Goal: Information Seeking & Learning: Find specific page/section

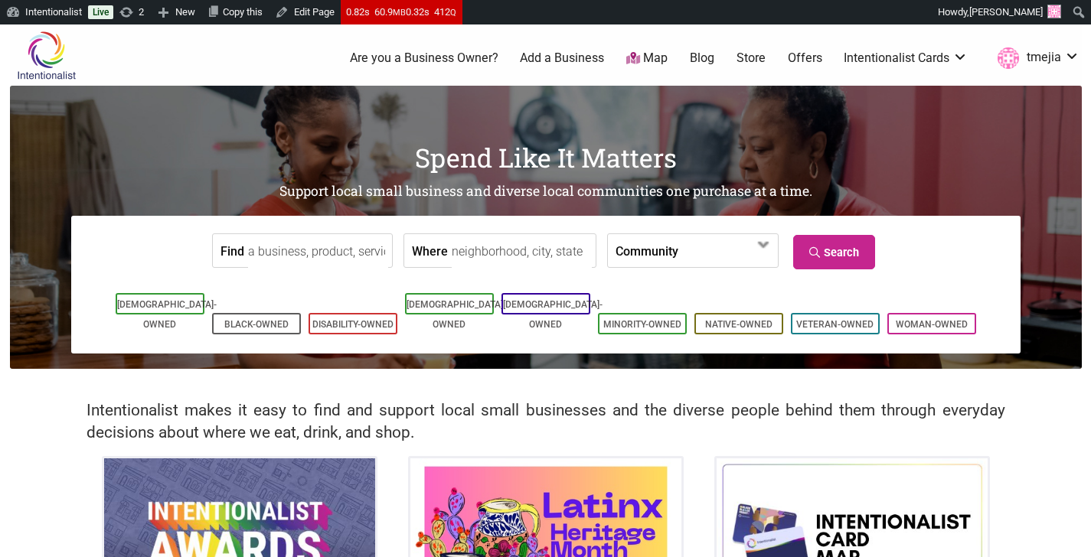
click at [339, 255] on input "Find" at bounding box center [318, 251] width 140 height 34
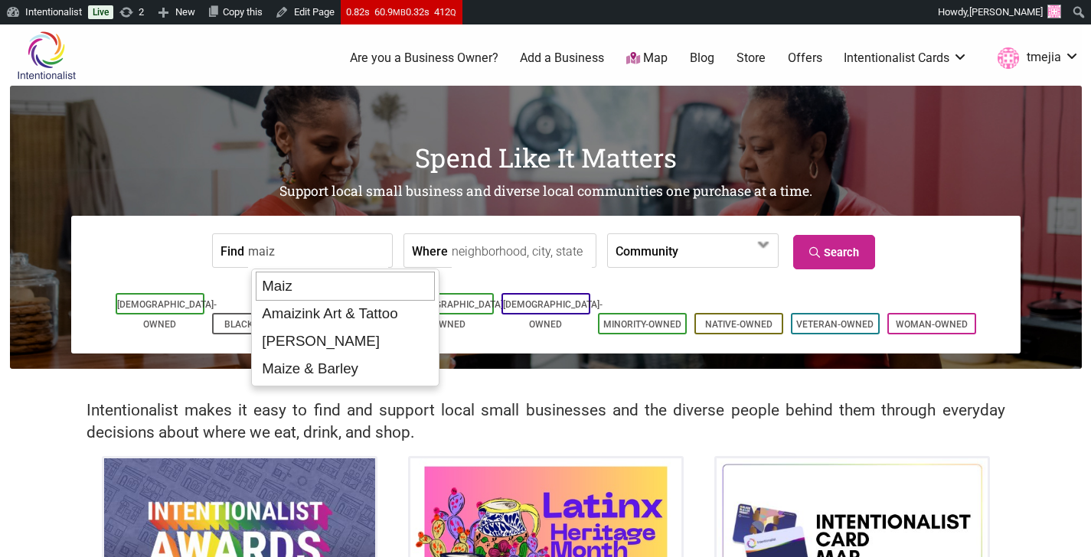
click at [355, 286] on div "Maiz" at bounding box center [345, 286] width 179 height 29
type input "Maiz"
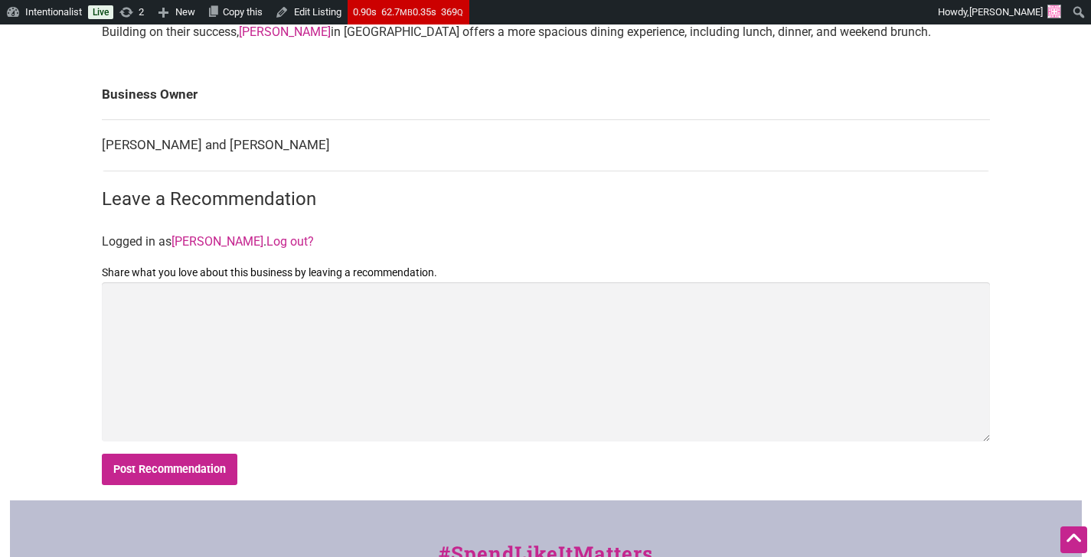
scroll to position [596, 0]
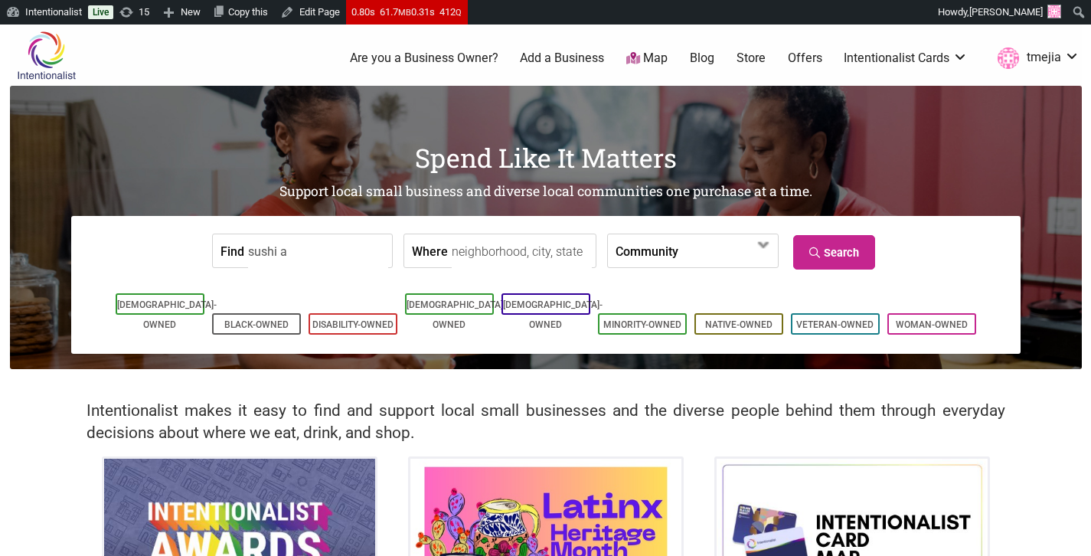
click at [348, 244] on input "sushi a" at bounding box center [318, 251] width 140 height 34
click at [349, 244] on input "sushi a" at bounding box center [318, 251] width 140 height 34
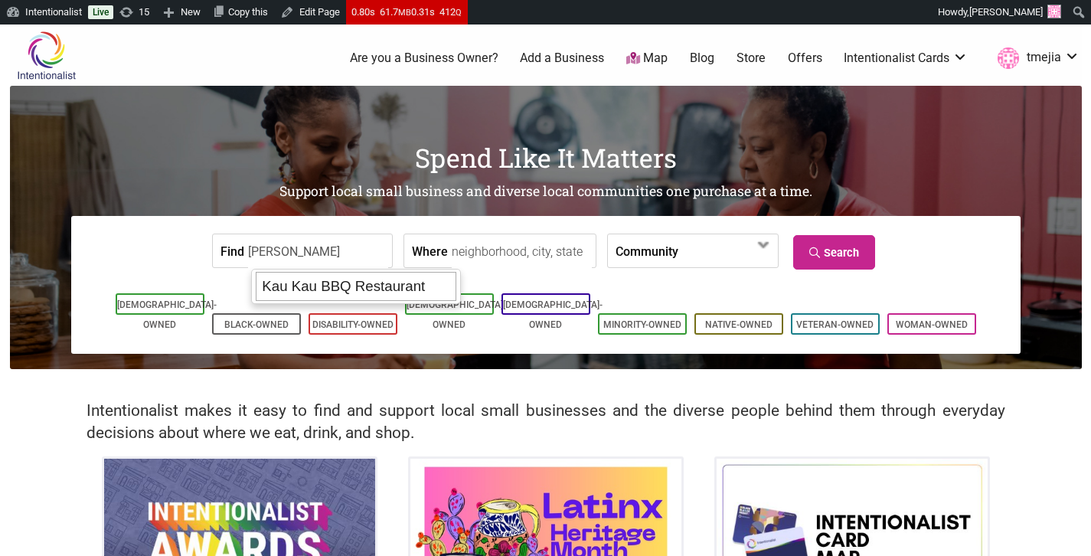
click at [359, 284] on div "Kau Kau BBQ Restaurant" at bounding box center [356, 286] width 201 height 29
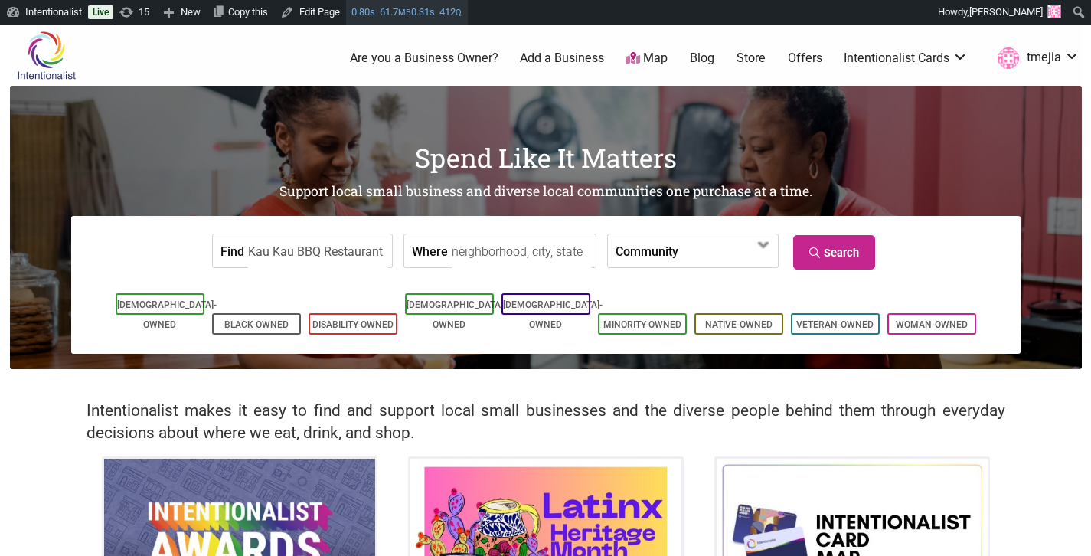
type input "Kau Kau BBQ Restaurant"
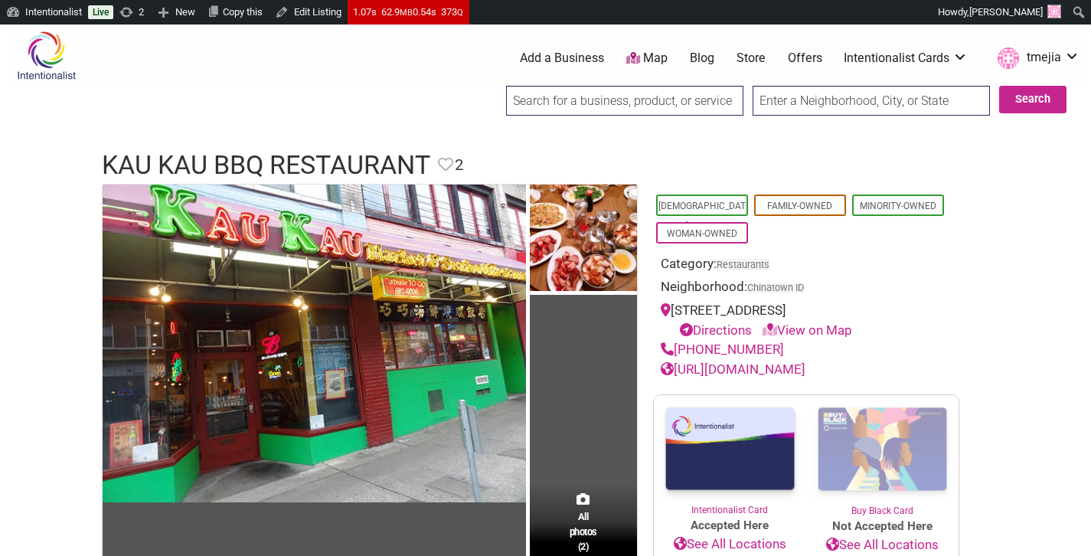
click at [758, 362] on link "http://www.kaukaubbq.com/index.html#Top" at bounding box center [732, 368] width 145 height 15
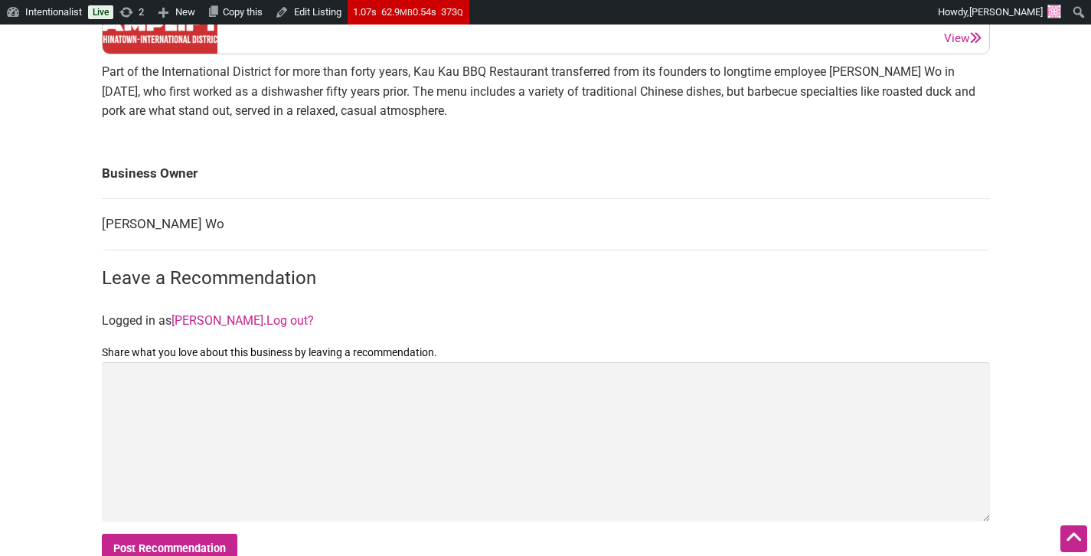
scroll to position [659, 0]
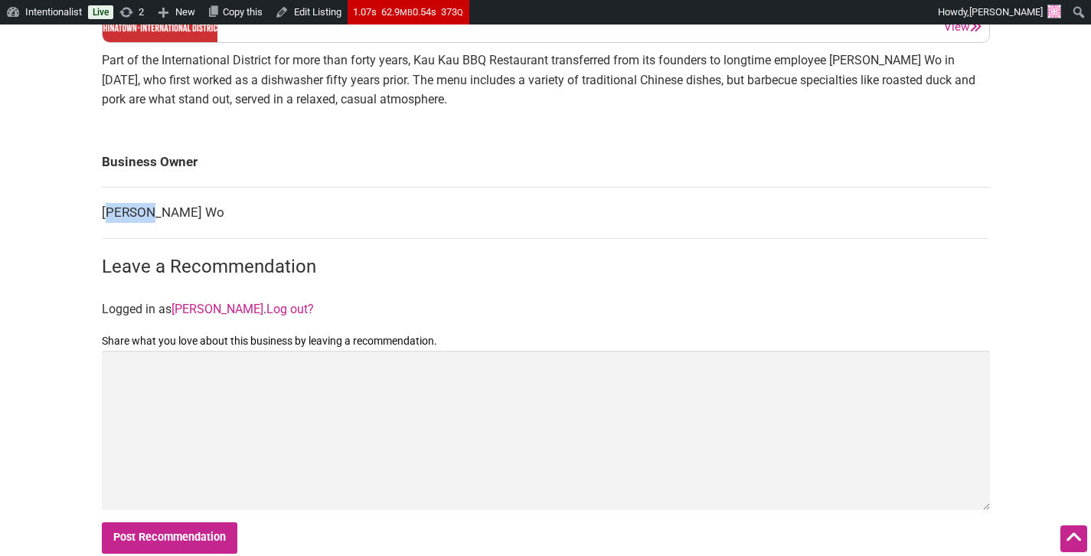
drag, startPoint x: 159, startPoint y: 215, endPoint x: 106, endPoint y: 212, distance: 52.9
click at [106, 212] on td "Hock Wo" at bounding box center [546, 212] width 888 height 51
copy td "ock Wo"
click at [168, 207] on td "Hock Wo" at bounding box center [546, 212] width 888 height 51
drag, startPoint x: 112, startPoint y: 210, endPoint x: 102, endPoint y: 213, distance: 11.1
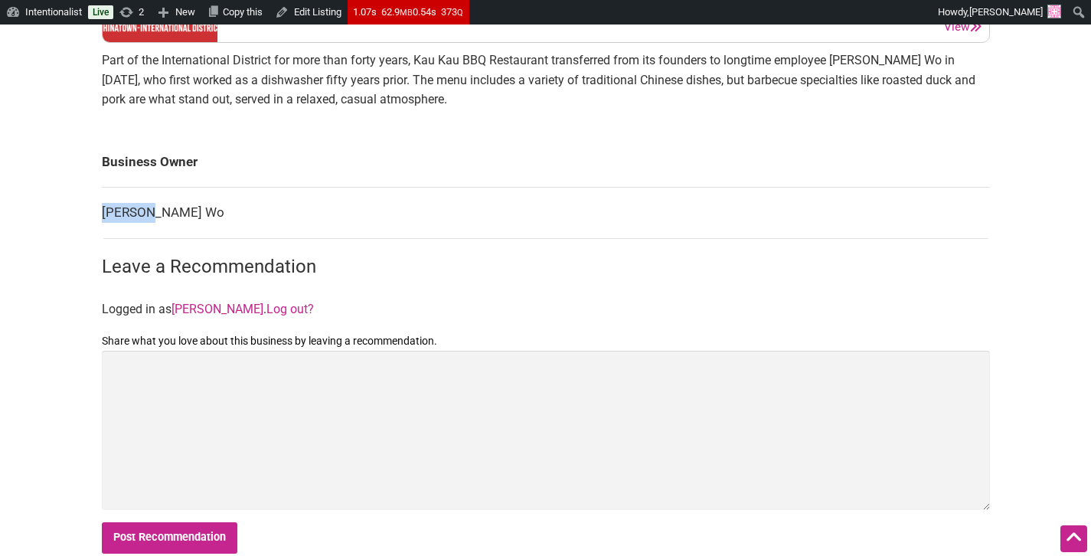
click at [102, 213] on td "Hock Wo" at bounding box center [546, 212] width 888 height 51
copy td "Hock Wo"
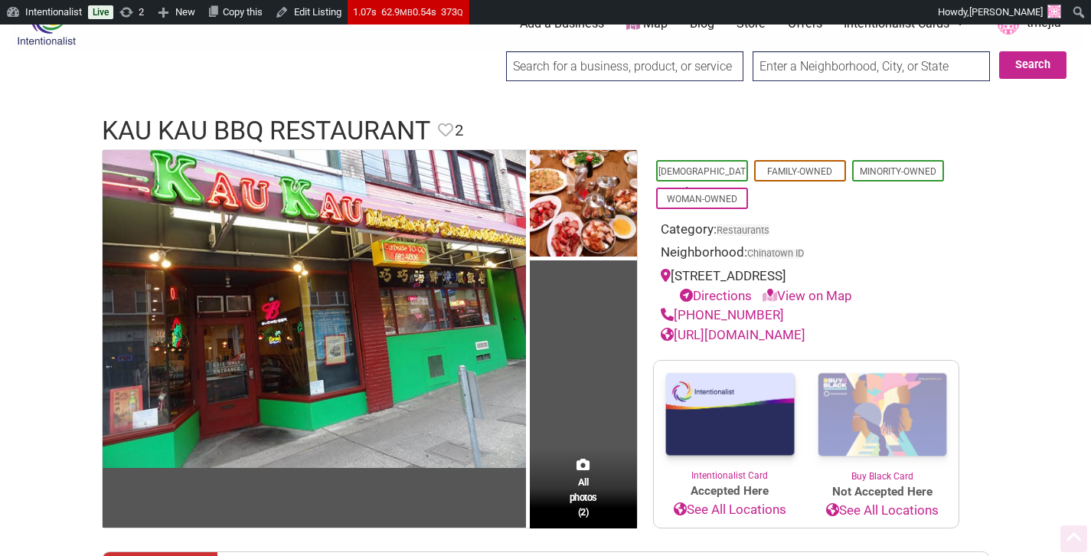
scroll to position [0, 0]
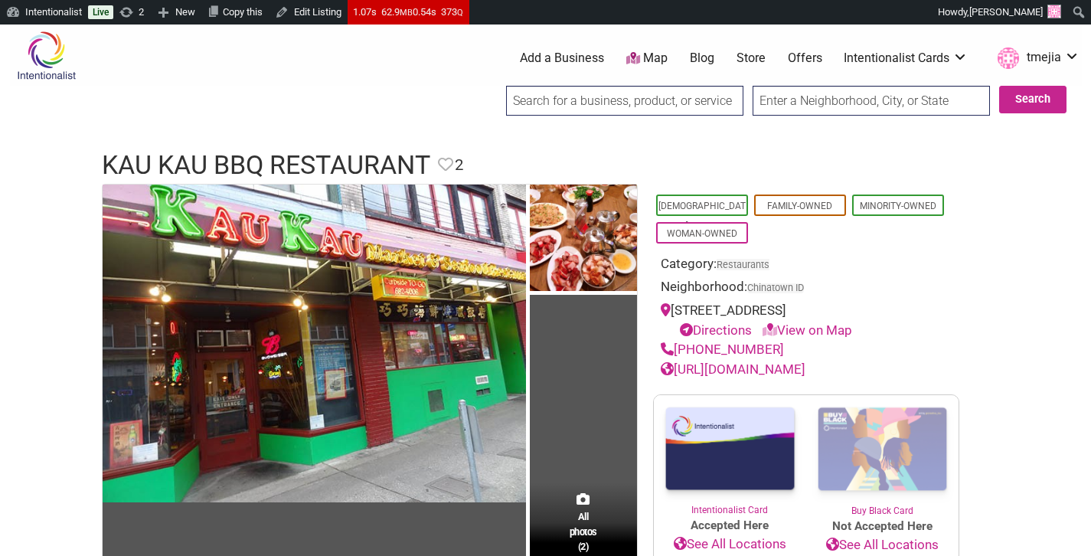
click at [605, 100] on input "search" at bounding box center [624, 101] width 237 height 30
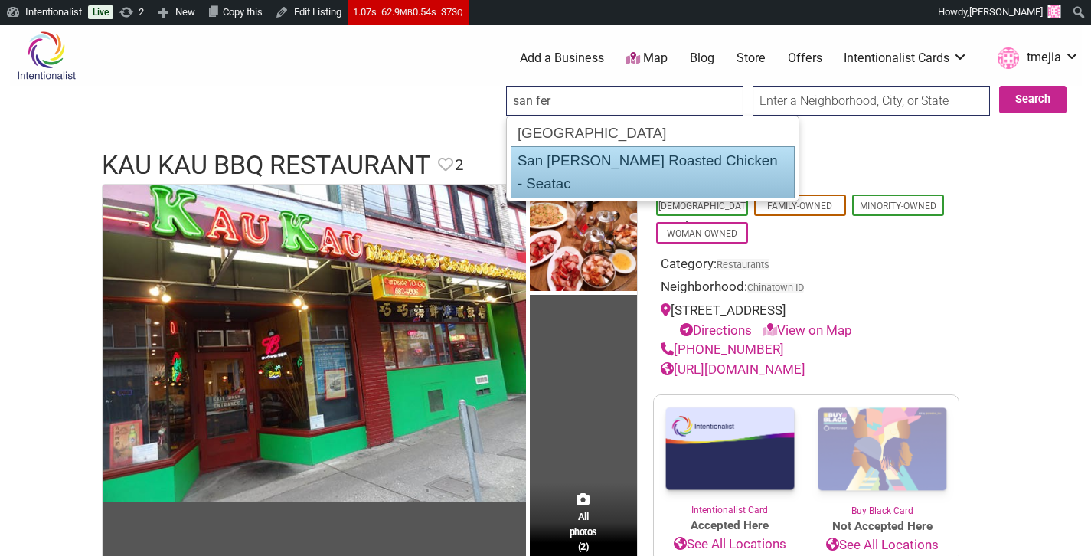
click at [632, 152] on div "San [PERSON_NAME] Roasted Chicken - Seatac" at bounding box center [651, 172] width 283 height 52
type input "San [PERSON_NAME] Roasted Chicken - Seatac"
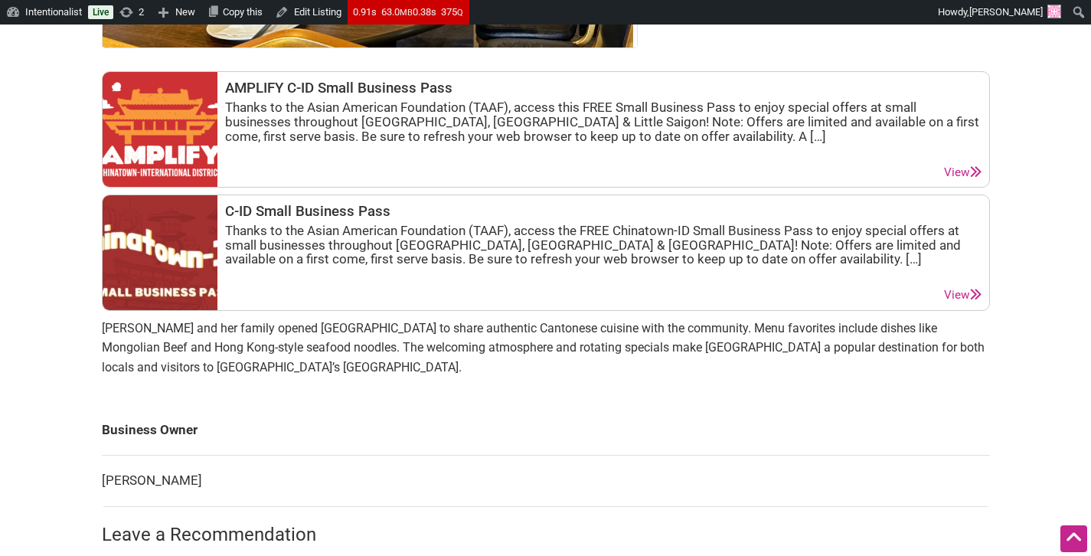
scroll to position [534, 0]
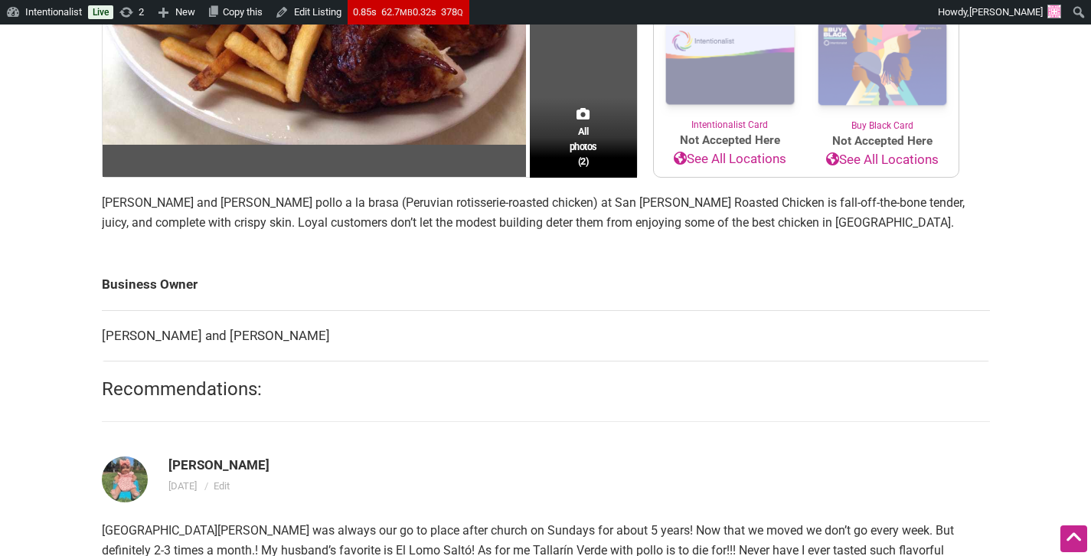
scroll to position [358, 0]
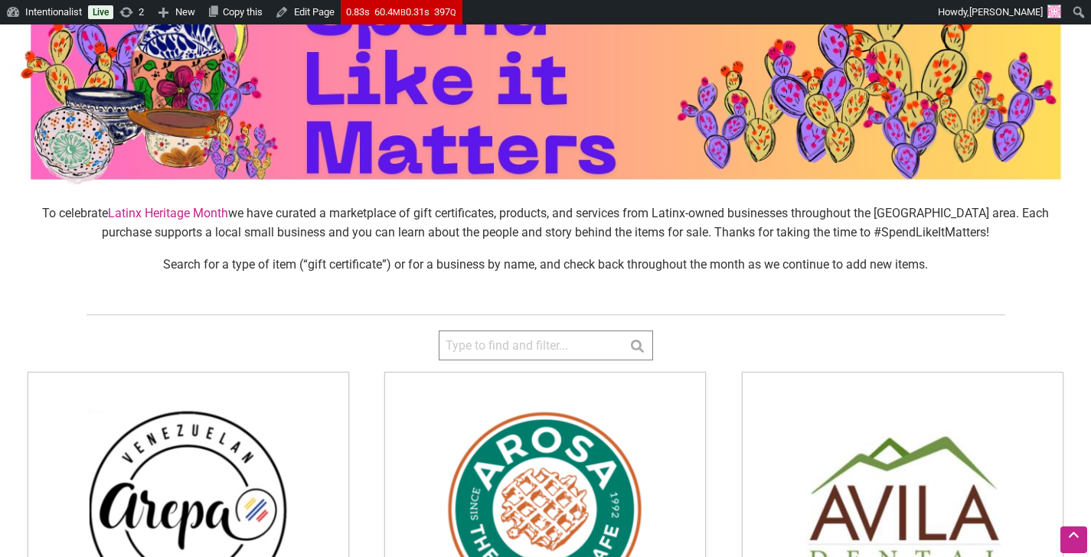
scroll to position [47, 0]
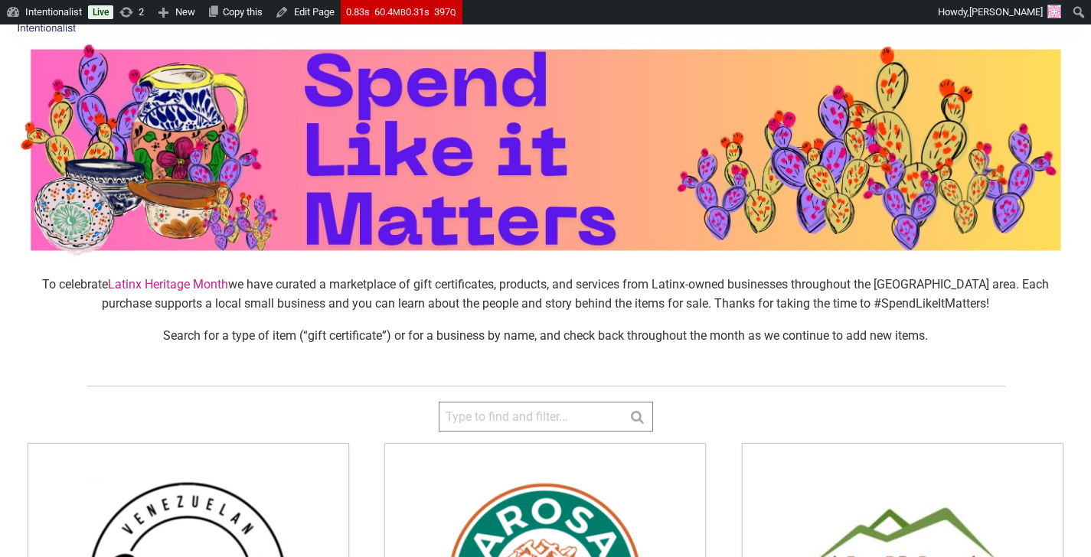
click at [527, 412] on input "search" at bounding box center [546, 417] width 214 height 30
click at [461, 311] on p "To celebrate Latinx Heritage Month we have curated a marketplace of gift certif…" at bounding box center [545, 294] width 1045 height 39
drag, startPoint x: 646, startPoint y: 287, endPoint x: 977, endPoint y: 290, distance: 331.4
click at [977, 290] on p "To celebrate Latinx Heritage Month we have curated a marketplace of gift certif…" at bounding box center [545, 294] width 1045 height 39
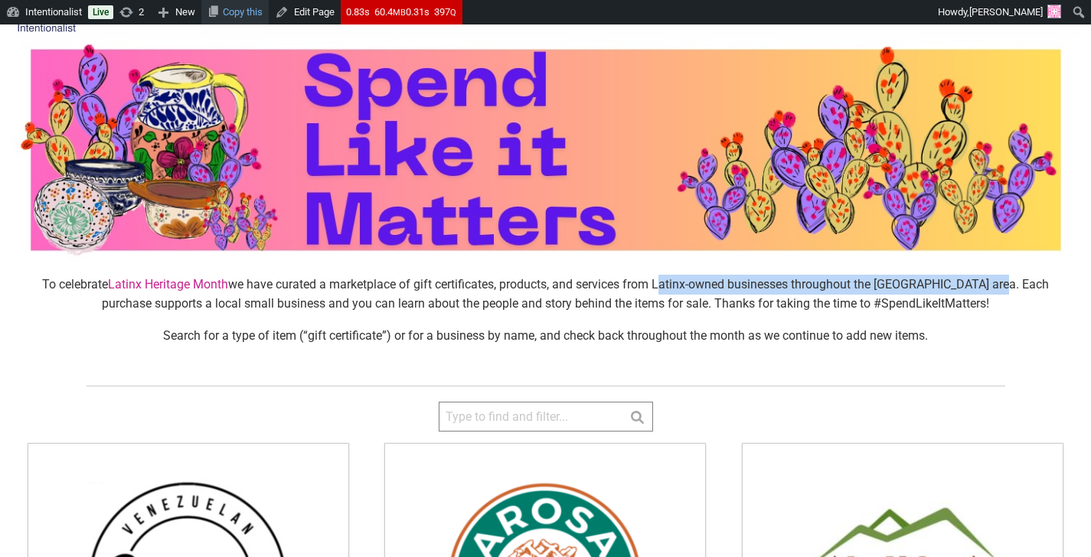
copy p "Latinx-owned businesses throughout the Greater Seattle area"
